Goal: Navigation & Orientation: Find specific page/section

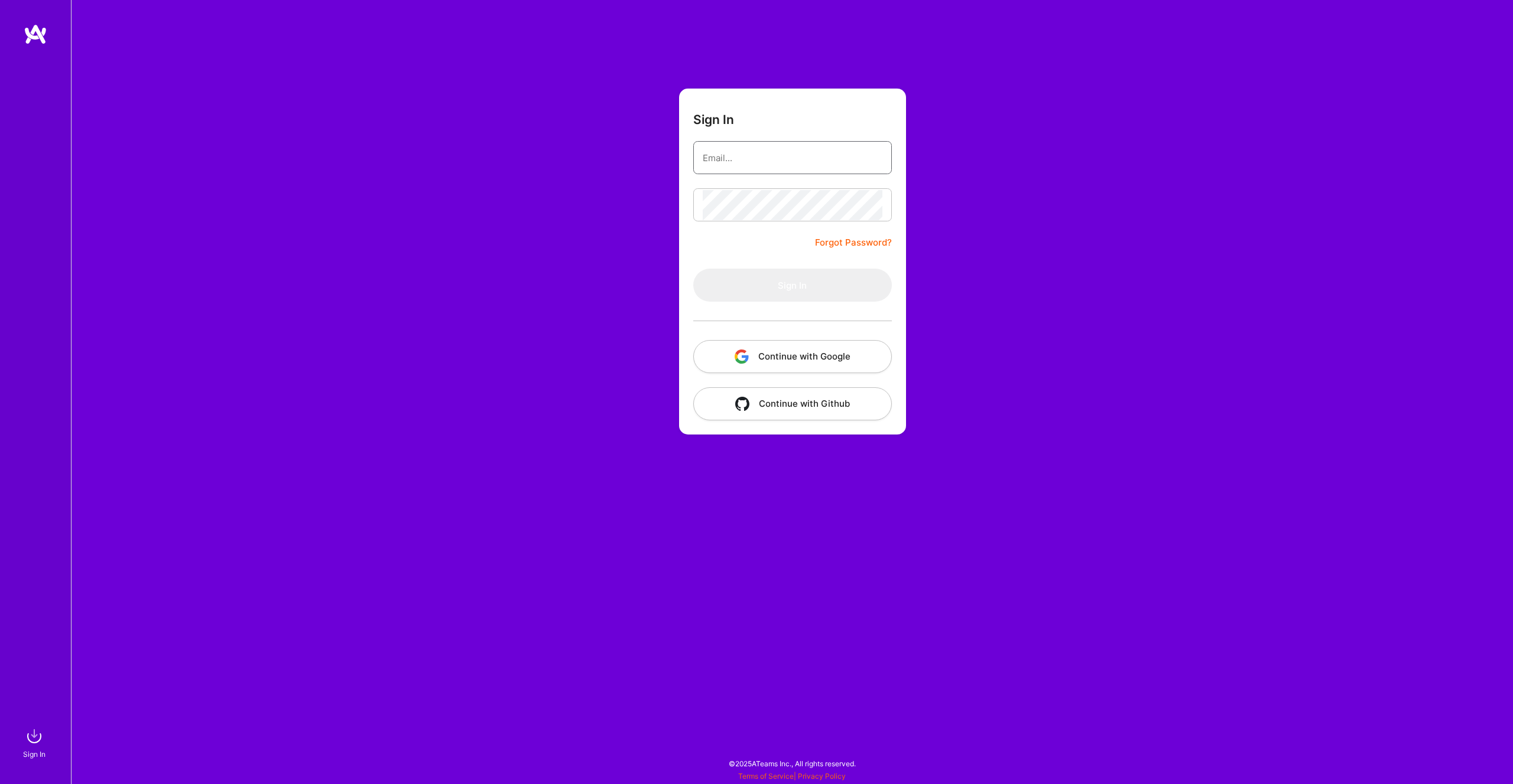
type input "[PERSON_NAME][EMAIL_ADDRESS][DOMAIN_NAME]"
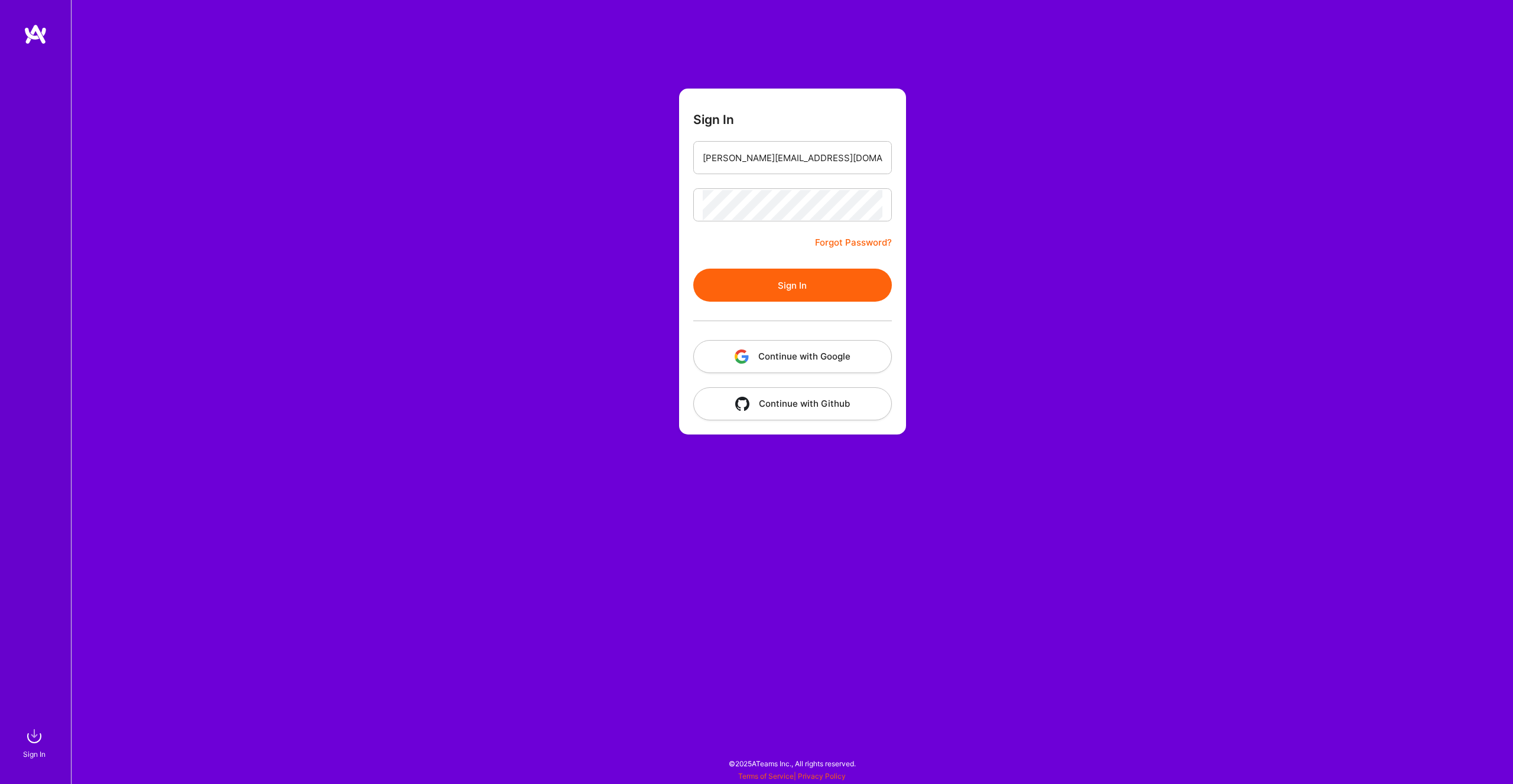
click at [836, 366] on button "Continue with Google" at bounding box center [792, 356] width 199 height 33
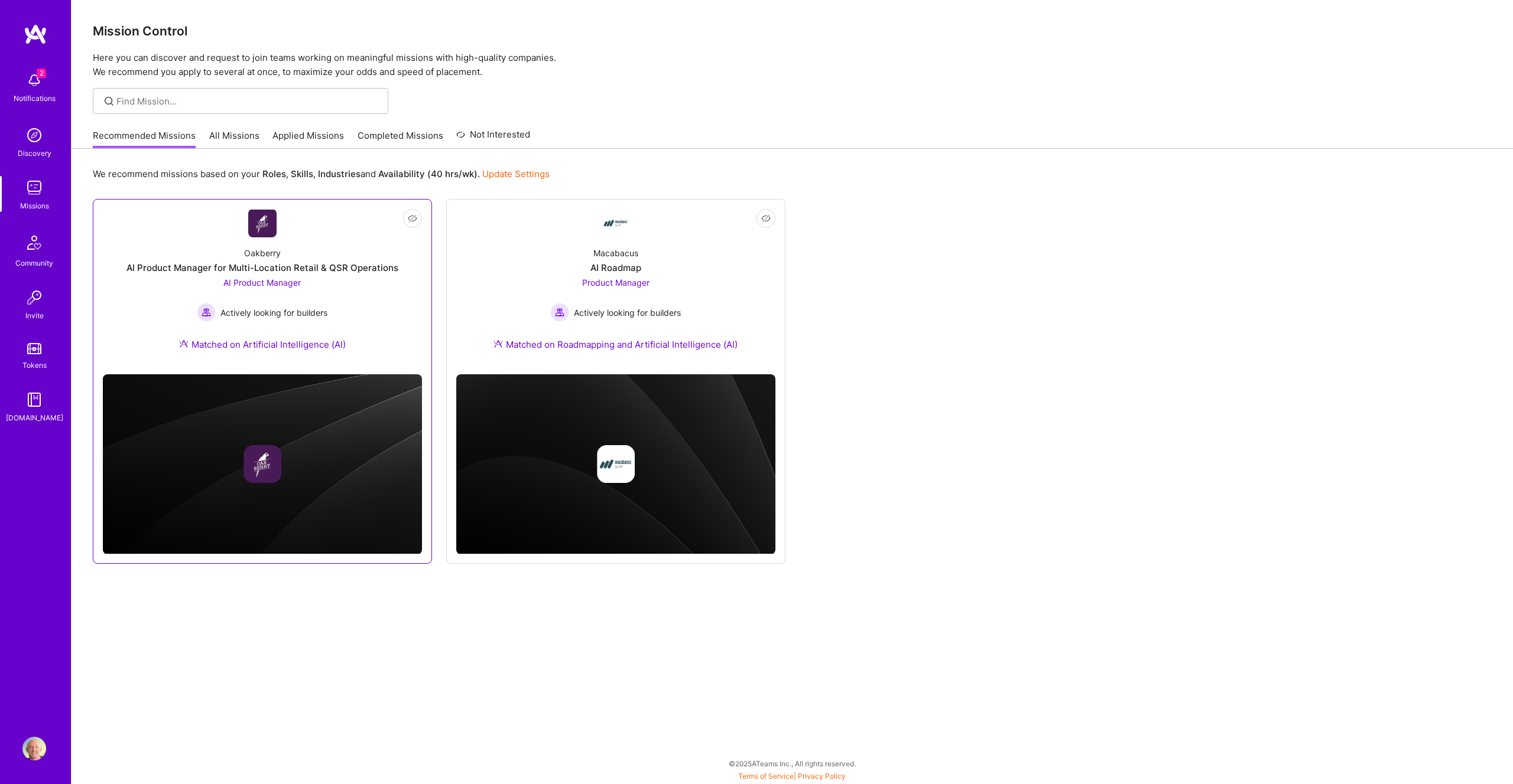
click at [270, 460] on img at bounding box center [262, 465] width 38 height 38
click at [228, 134] on link "All Missions" at bounding box center [234, 139] width 50 height 20
